Goal: Task Accomplishment & Management: Use online tool/utility

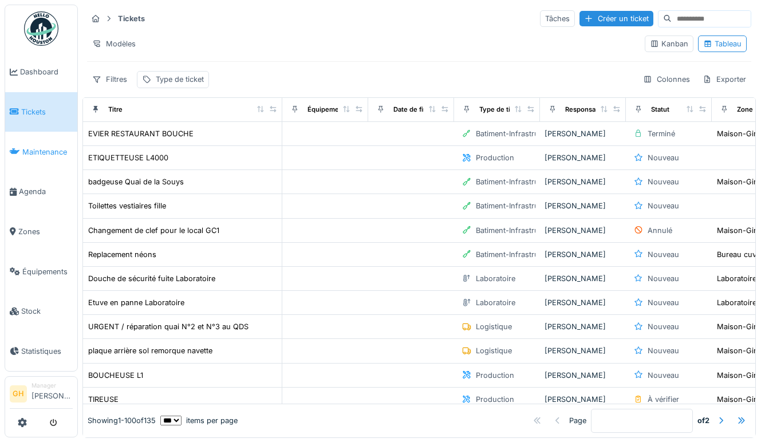
click at [37, 162] on link "Maintenance" at bounding box center [41, 152] width 72 height 40
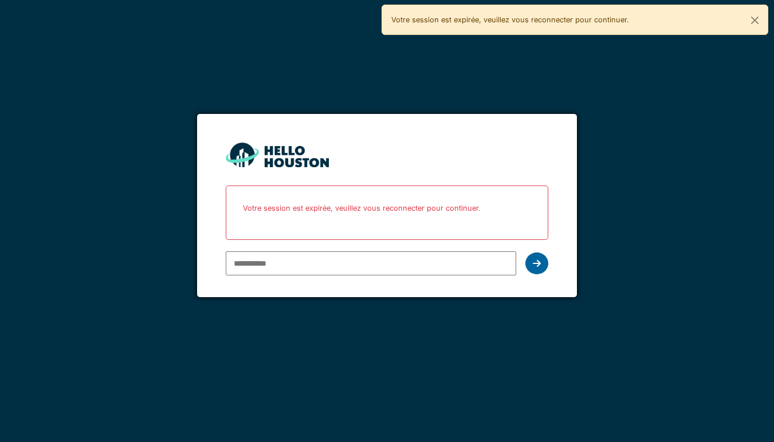
type input "**********"
click at [536, 260] on icon at bounding box center [537, 263] width 8 height 9
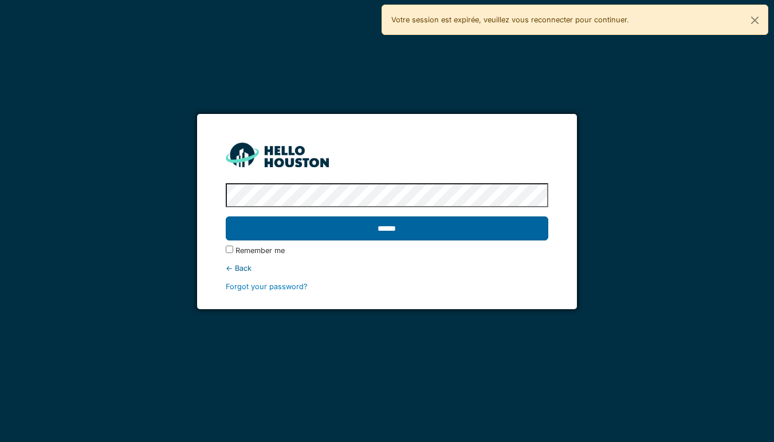
click at [377, 238] on input "******" at bounding box center [387, 229] width 323 height 24
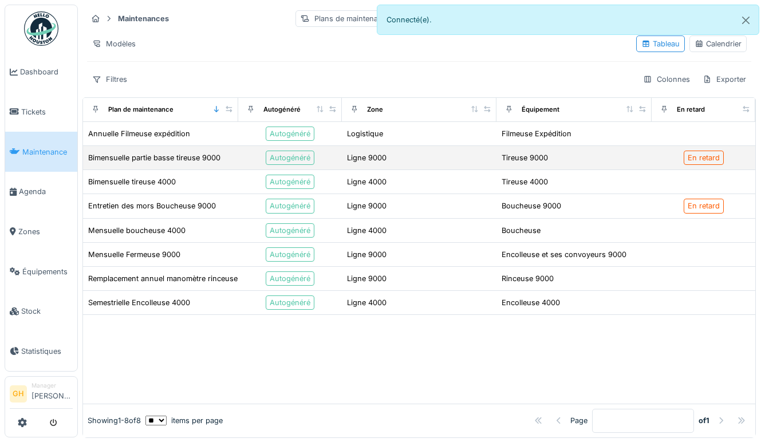
click at [464, 161] on div "Ligne 9000" at bounding box center [420, 158] width 146 height 12
click at [193, 161] on div "Bimensuelle partie basse tireuse 9000" at bounding box center [154, 157] width 132 height 11
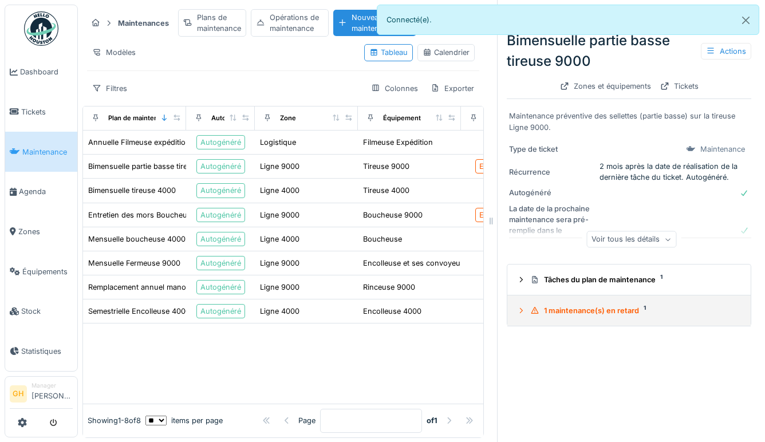
click at [580, 319] on summary "1 maintenance(s) en retard 1" at bounding box center [629, 310] width 234 height 21
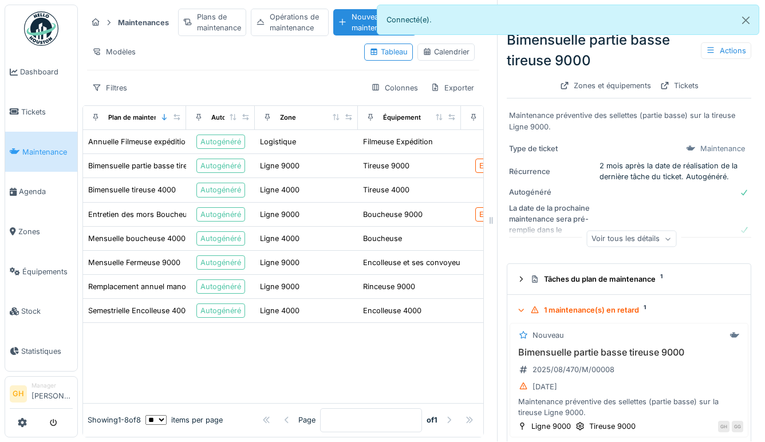
click at [426, 60] on div "Calendrier" at bounding box center [446, 52] width 57 height 17
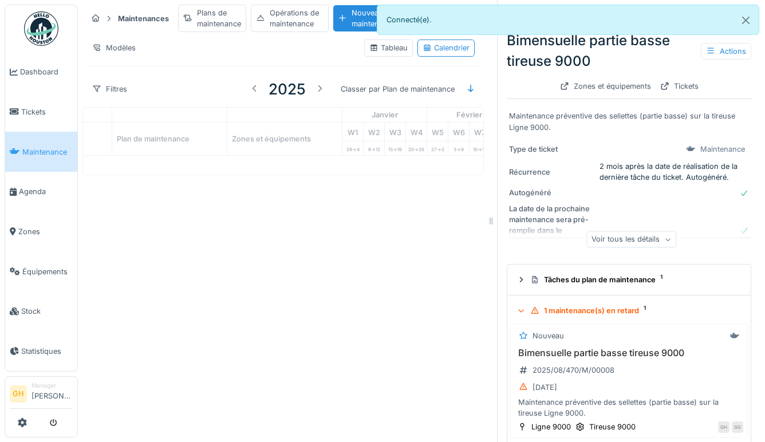
click at [608, 235] on div "Voir tous les détails" at bounding box center [632, 239] width 90 height 17
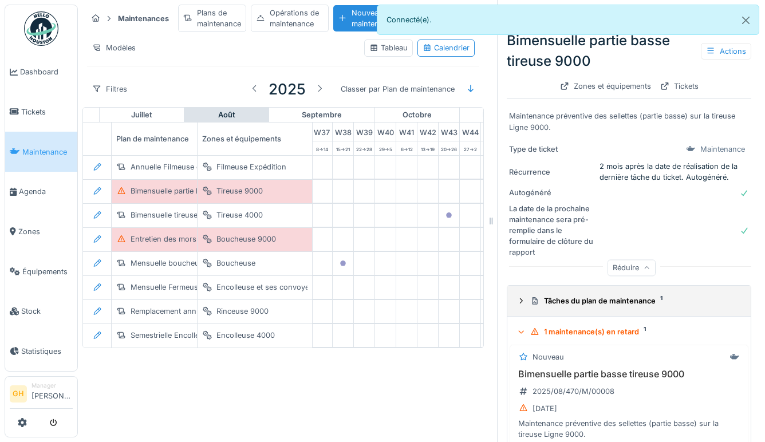
scroll to position [0, 803]
click at [598, 303] on div "Tâches du plan de maintenance 1" at bounding box center [634, 301] width 207 height 11
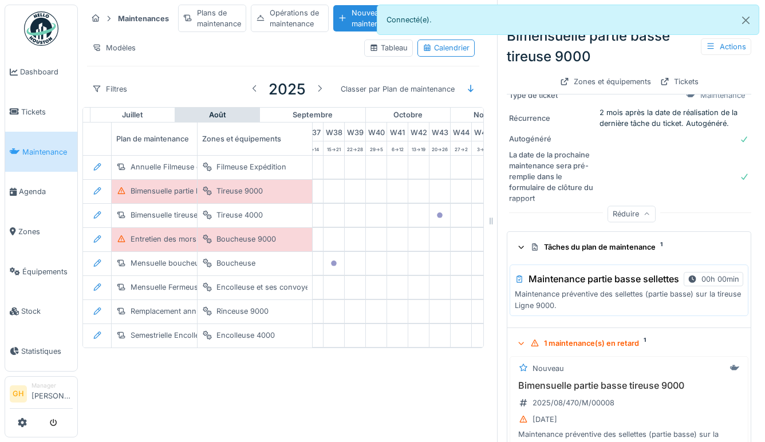
scroll to position [107, 0]
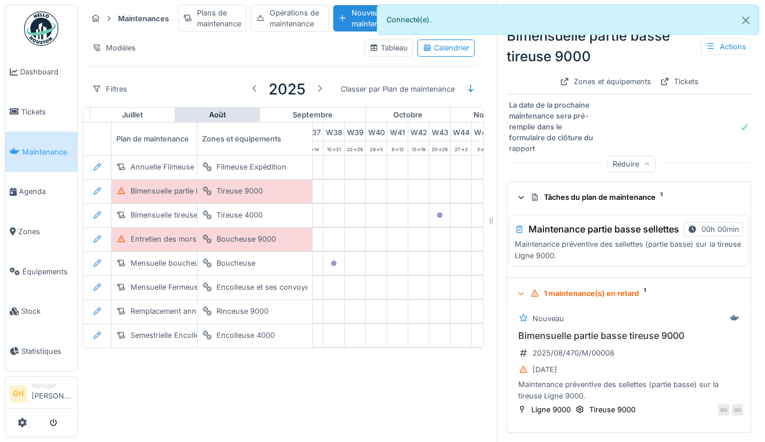
click at [604, 251] on p "Maintenance préventive des sellettes (partie basse) sur la tireuse Ligne 9000." at bounding box center [629, 250] width 229 height 22
click at [547, 225] on h3 "Maintenance partie basse sellettes" at bounding box center [604, 229] width 151 height 11
click at [566, 329] on div "Nouveau Bimensuelle partie basse tireuse 9000 2025/08/470/M/00008 18/08/2025 Ma…" at bounding box center [629, 364] width 239 height 115
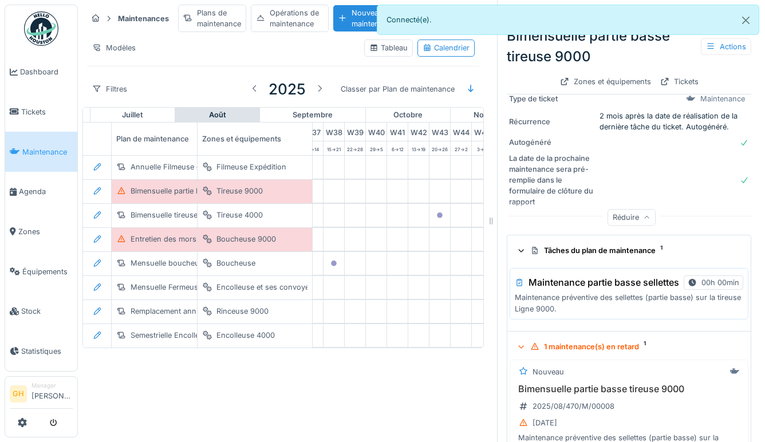
scroll to position [0, 0]
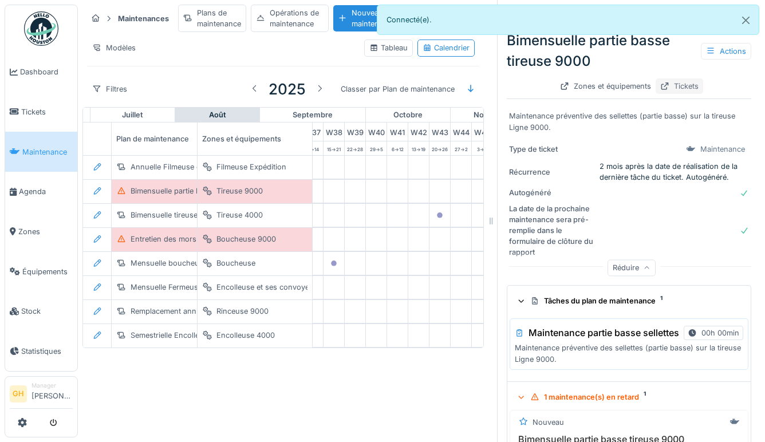
click at [668, 88] on div "Tickets" at bounding box center [680, 85] width 48 height 15
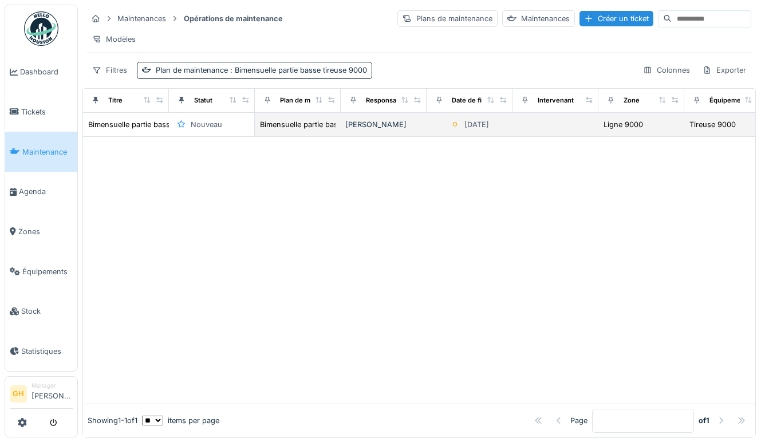
click at [418, 130] on div "[PERSON_NAME]" at bounding box center [383, 124] width 77 height 11
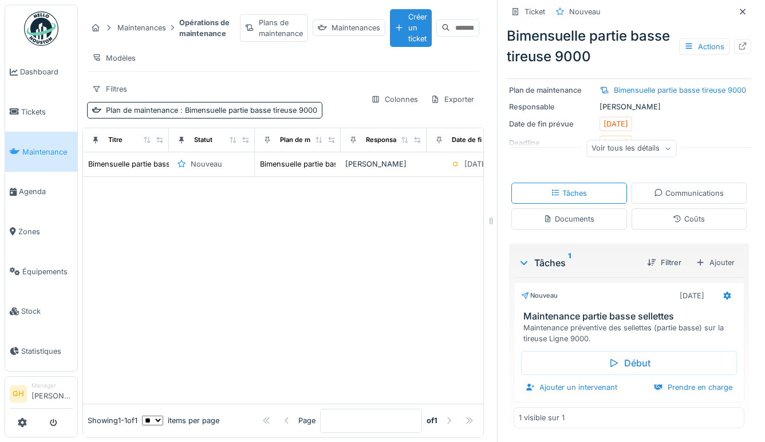
scroll to position [117, 0]
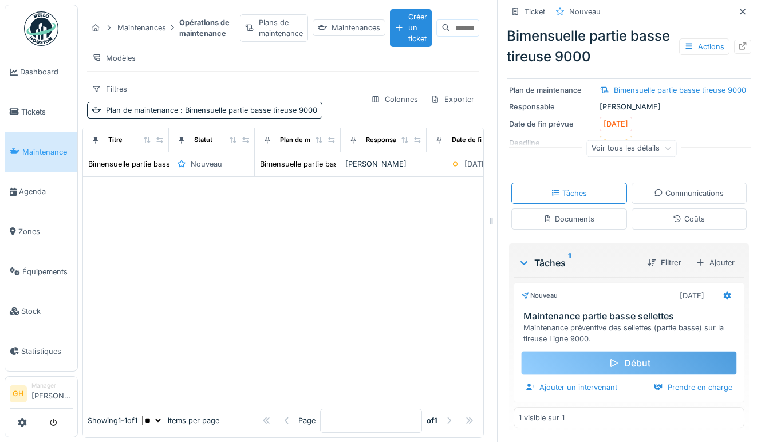
click at [632, 363] on div "Début" at bounding box center [629, 363] width 216 height 24
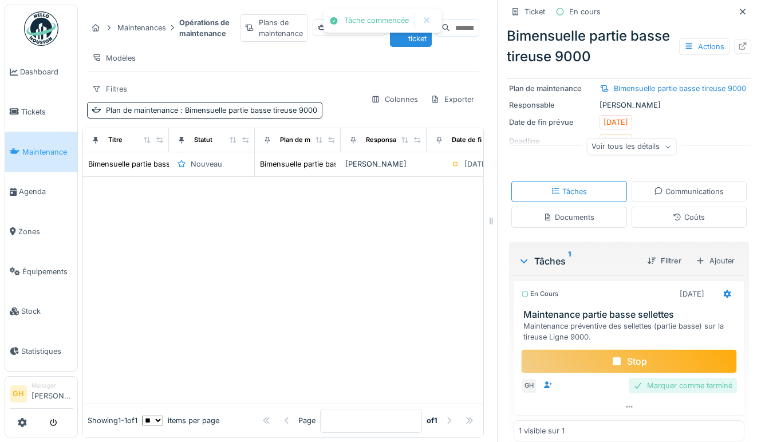
click at [662, 385] on div "Marquer comme terminé" at bounding box center [683, 385] width 108 height 15
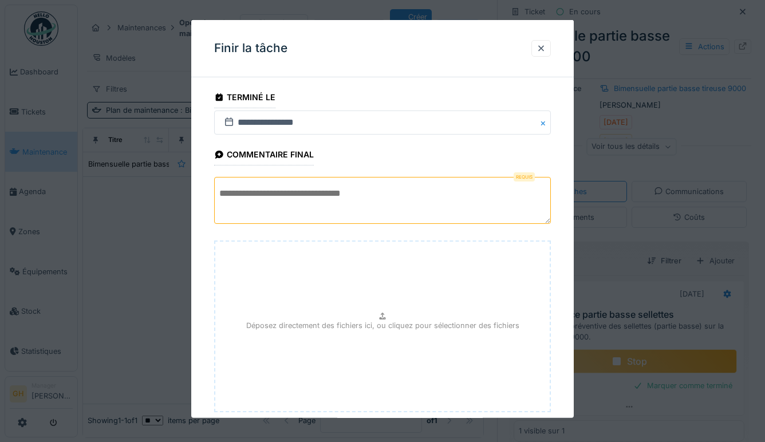
click at [377, 205] on textarea at bounding box center [382, 200] width 337 height 47
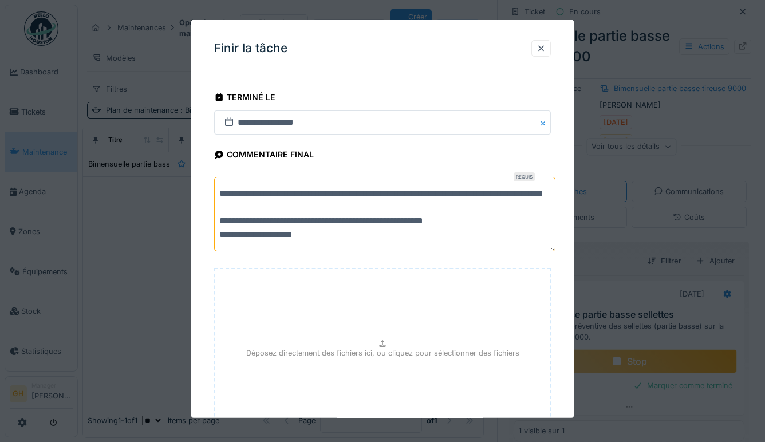
scroll to position [14, 0]
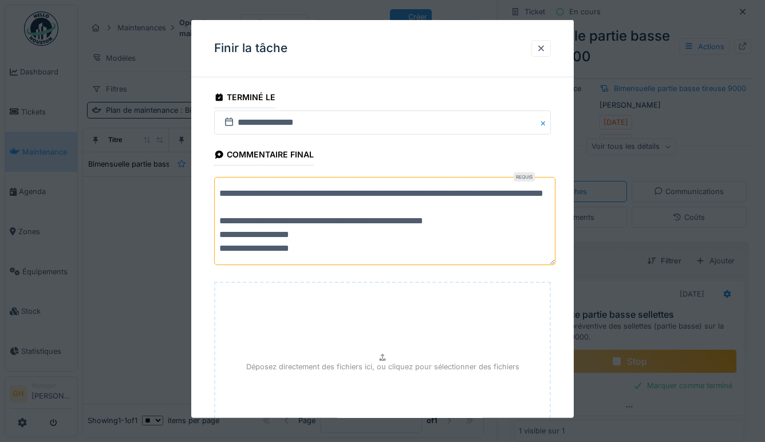
type textarea "**********"
